Goal: Task Accomplishment & Management: Manage account settings

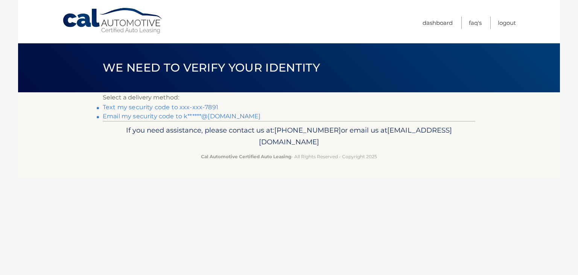
click at [205, 107] on link "Text my security code to xxx-xxx-7891" at bounding box center [161, 106] width 116 height 7
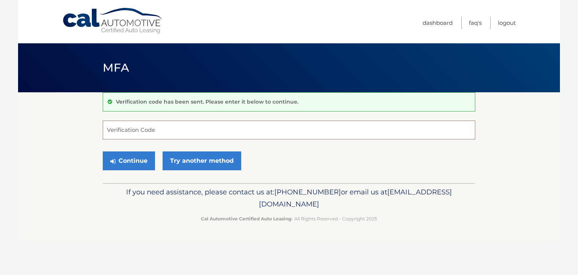
click at [181, 130] on input "Verification Code" at bounding box center [289, 129] width 373 height 19
type input "064446"
click at [132, 155] on button "Continue" at bounding box center [129, 160] width 52 height 19
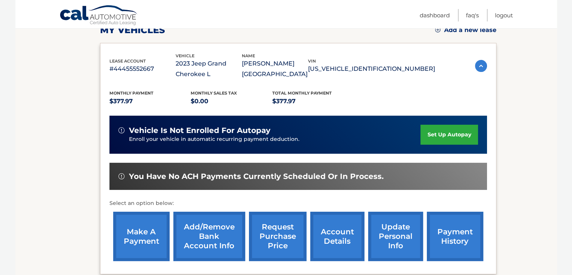
scroll to position [151, 0]
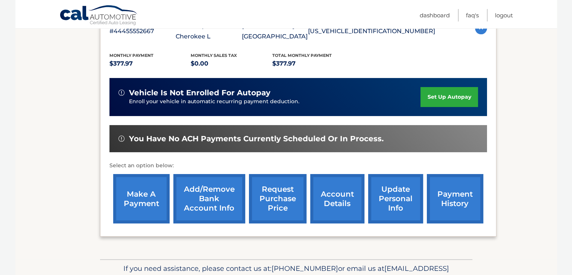
click at [142, 193] on link "make a payment" at bounding box center [141, 198] width 56 height 49
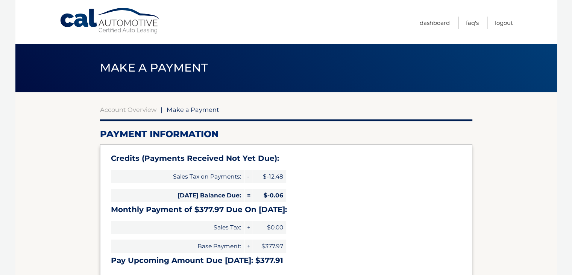
select select "MTIxM2IyYzUtM2NhZC00NDA0LWExYWQtZDgxMTVkNDUwZDQx"
click at [505, 22] on link "Logout" at bounding box center [504, 23] width 18 height 12
